Goal: Task Accomplishment & Management: Use online tool/utility

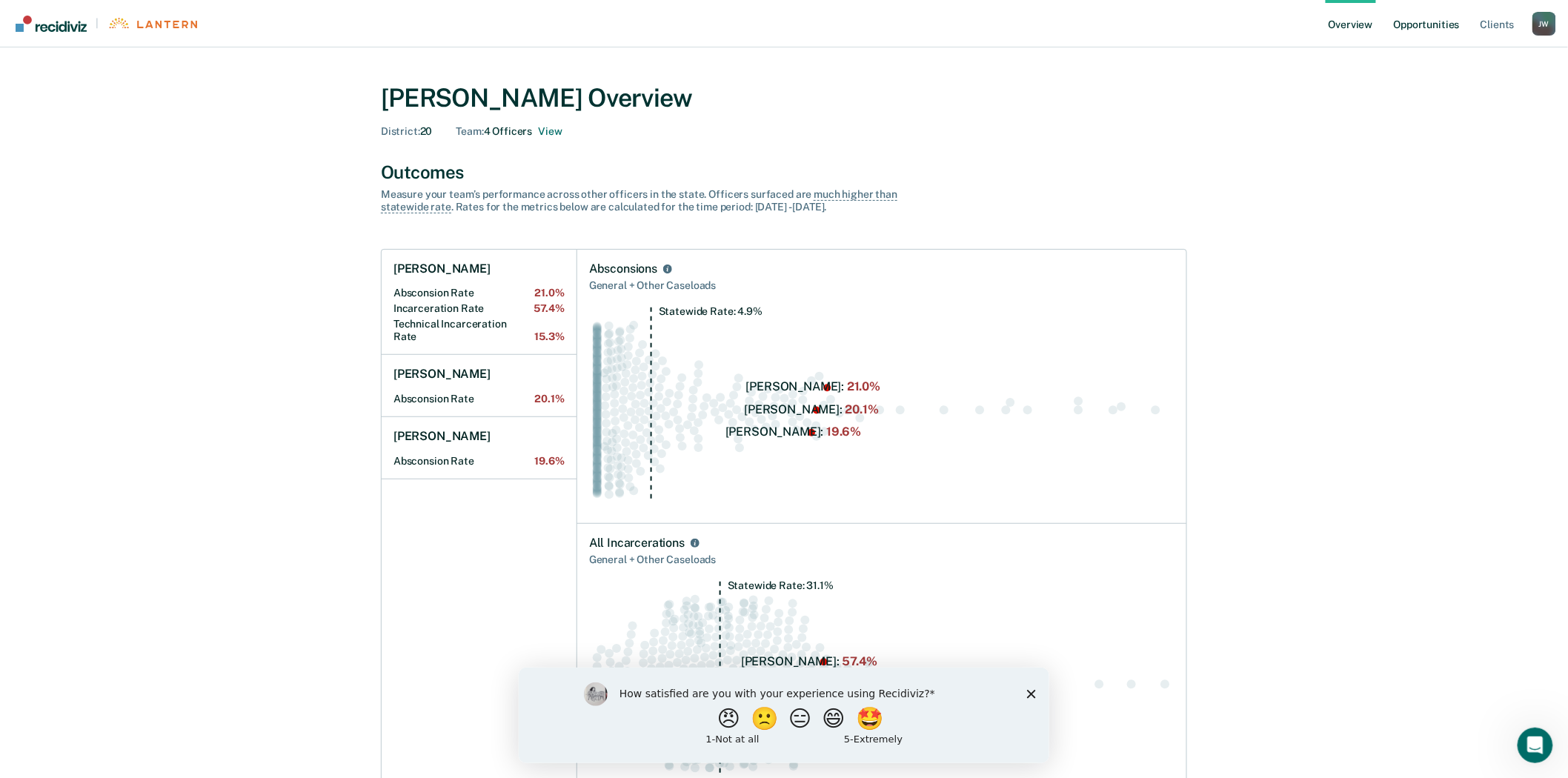
click at [1445, 26] on link "Opportunities" at bounding box center [1428, 23] width 72 height 47
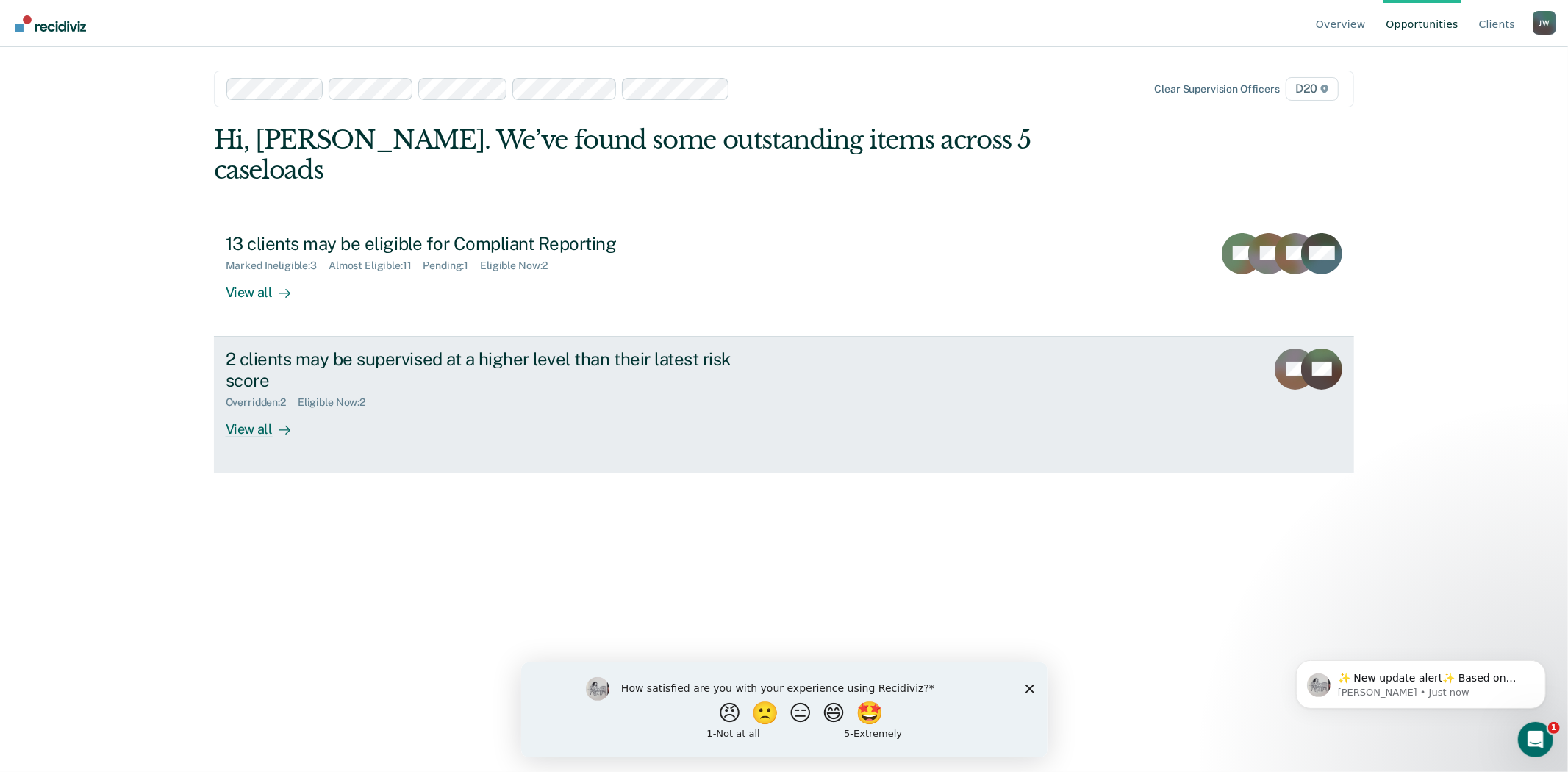
click at [258, 409] on div "View all" at bounding box center [267, 423] width 83 height 29
